Goal: Transaction & Acquisition: Purchase product/service

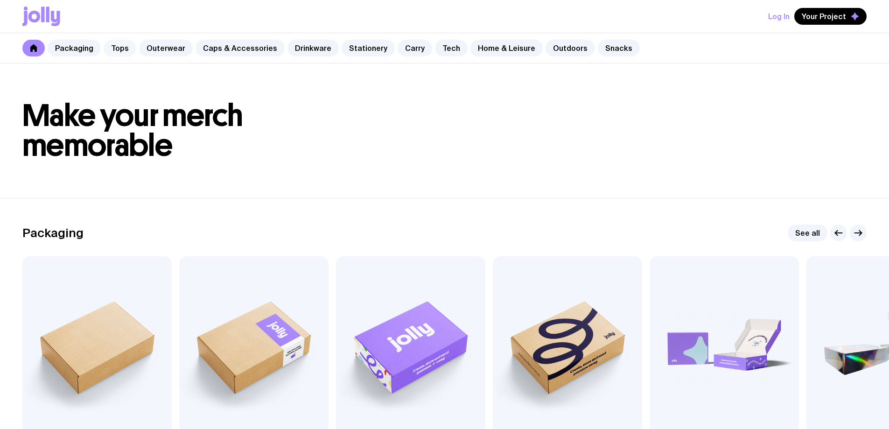
click at [123, 45] on link "Tops" at bounding box center [120, 48] width 33 height 17
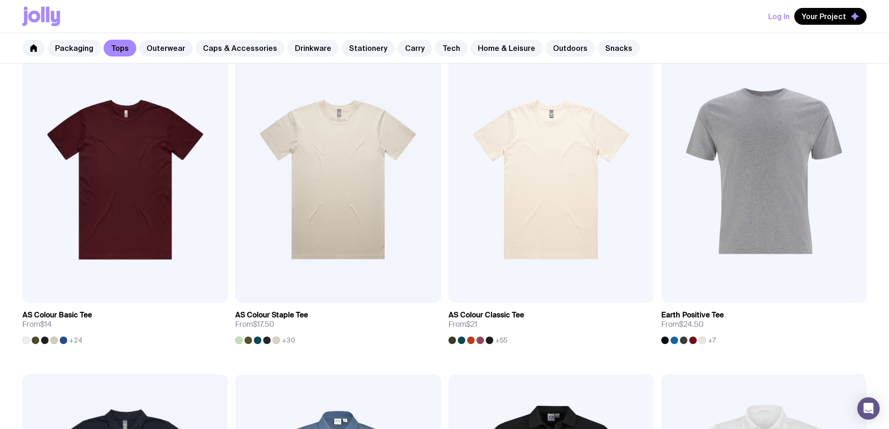
scroll to position [373, 0]
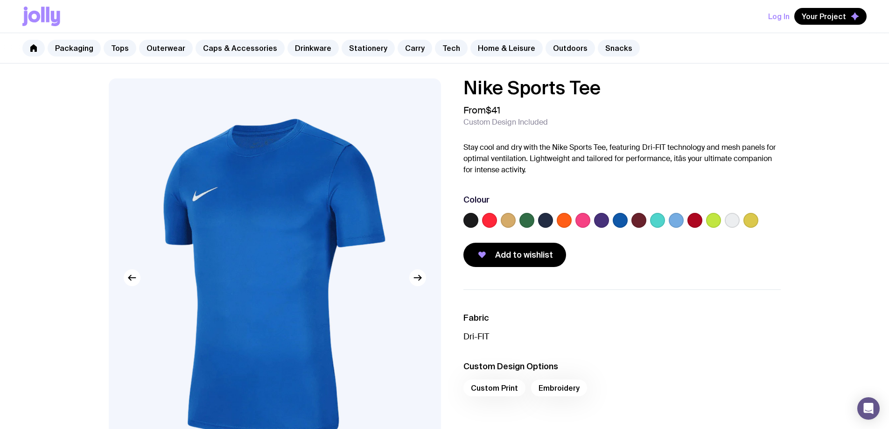
click at [472, 221] on label at bounding box center [470, 220] width 15 height 15
click at [0, 0] on input "radio" at bounding box center [0, 0] width 0 height 0
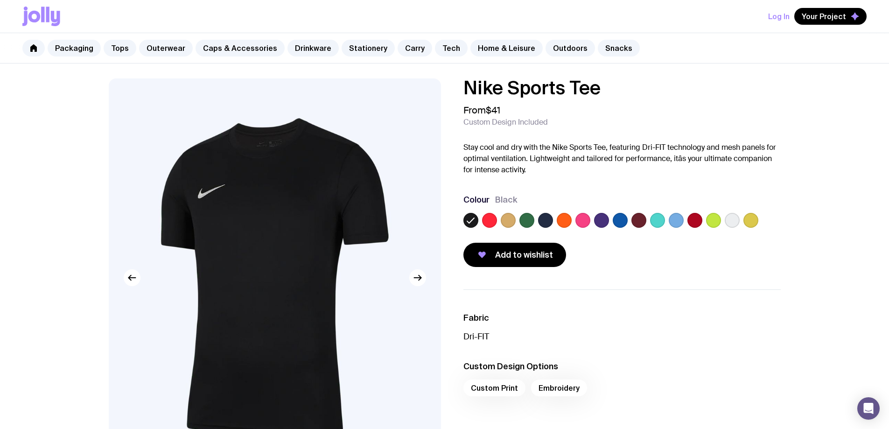
click at [304, 215] on img at bounding box center [275, 277] width 332 height 399
